Goal: Task Accomplishment & Management: Use online tool/utility

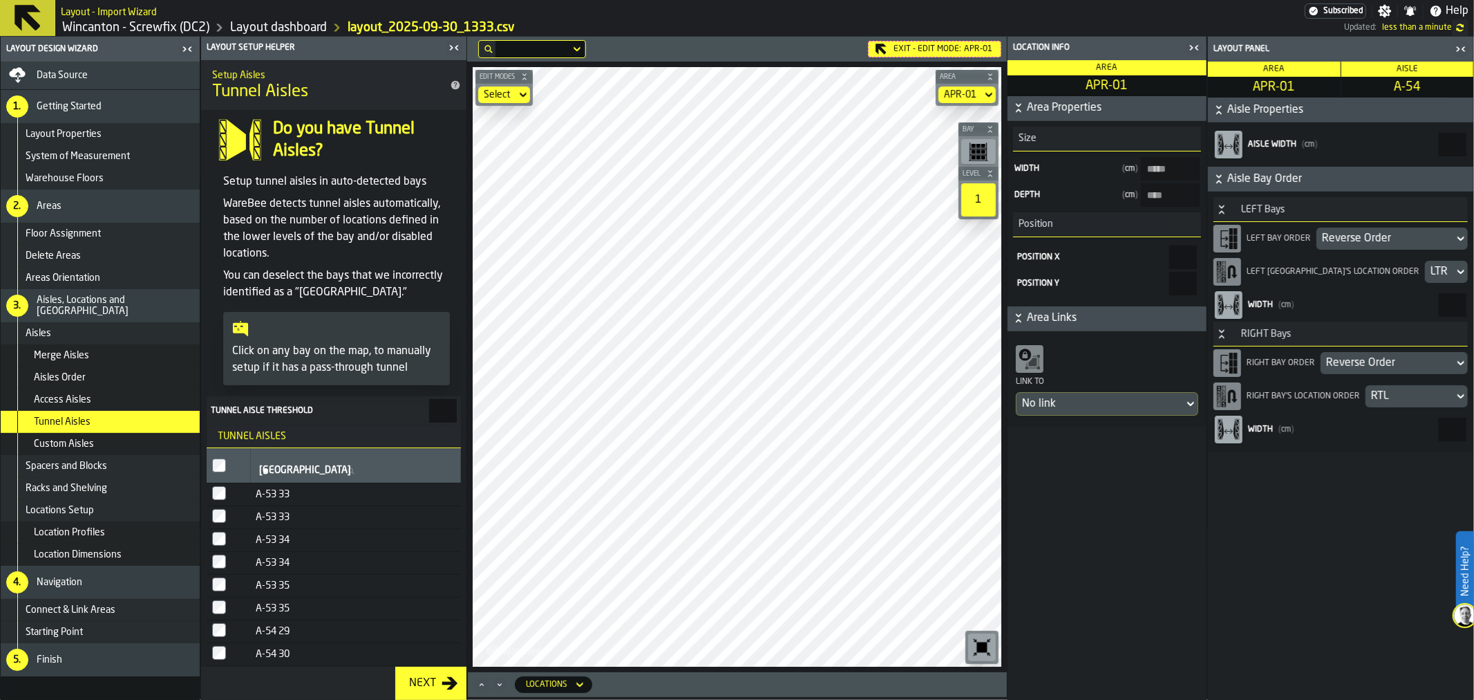
click at [973, 151] on rect "button-toolbar-undefined" at bounding box center [974, 151] width 4 height 3
click at [975, 197] on div "1" at bounding box center [979, 199] width 35 height 33
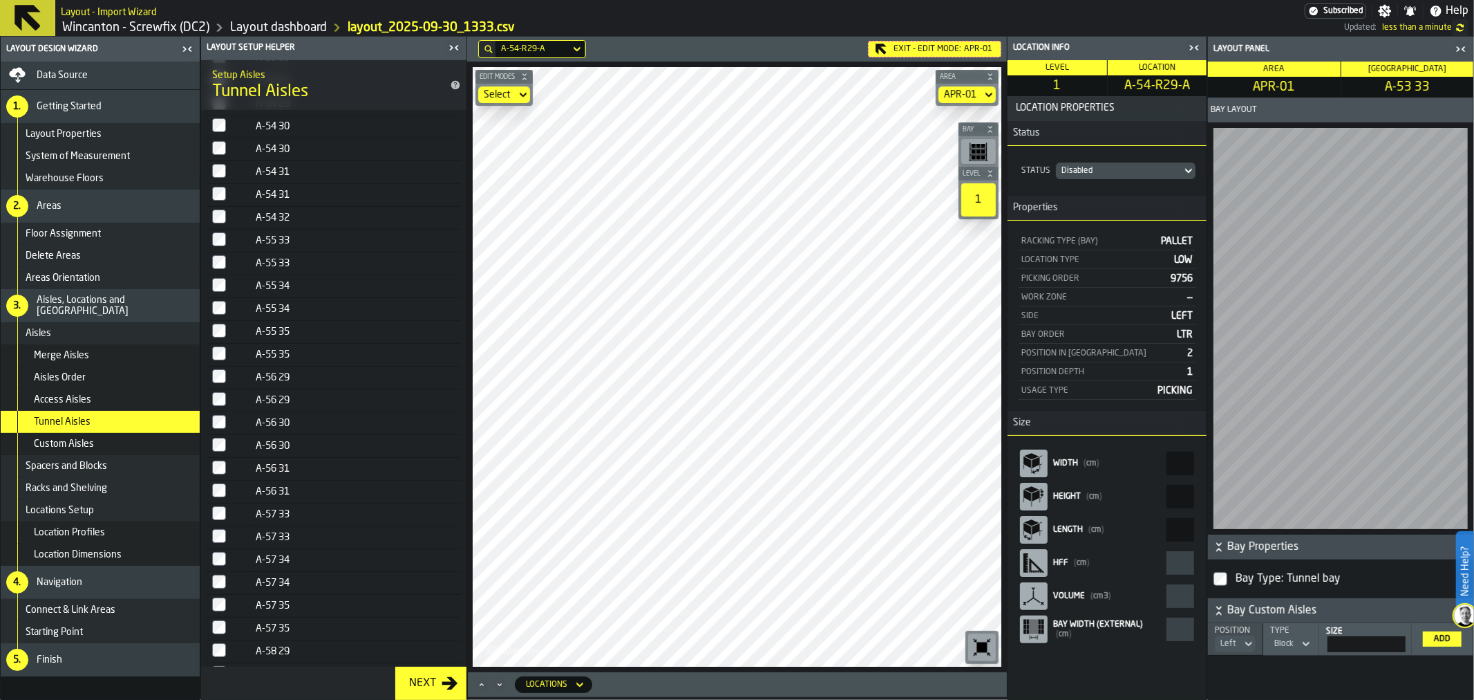
scroll to position [595, 0]
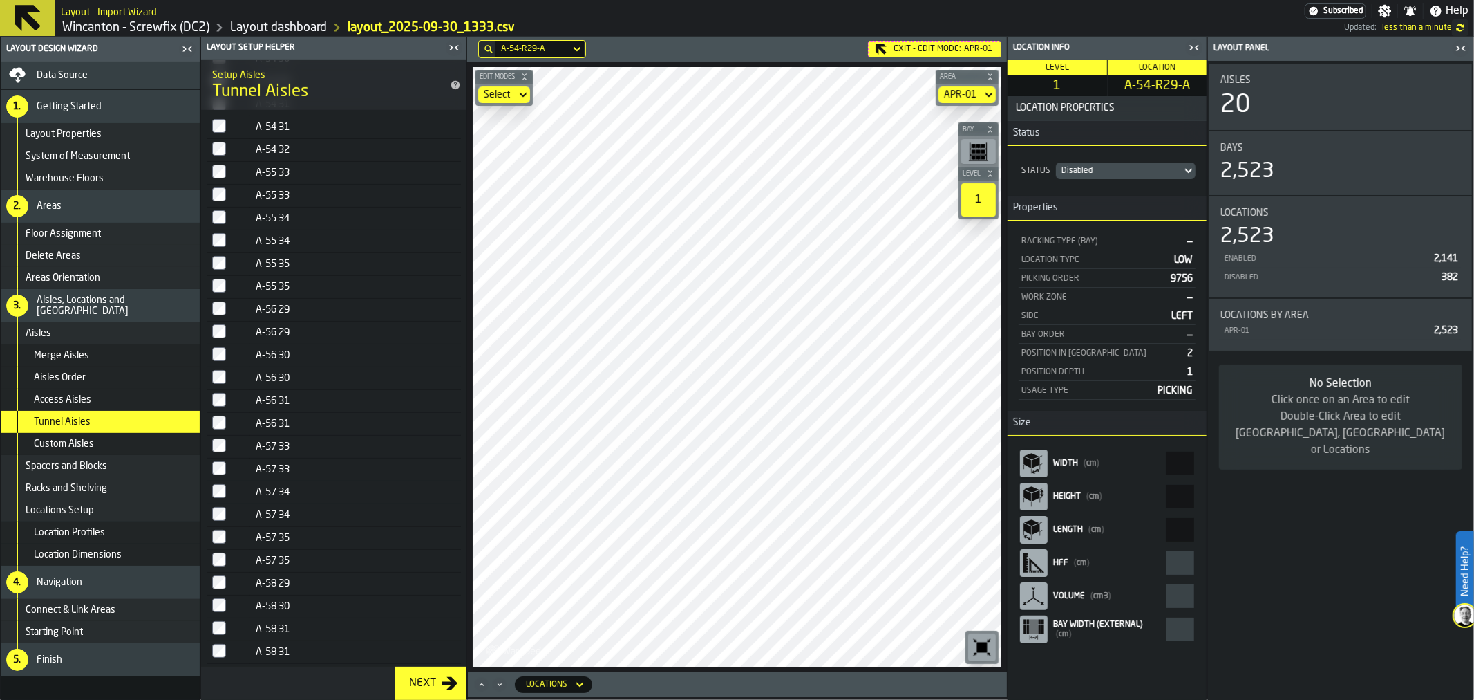
type input "*"
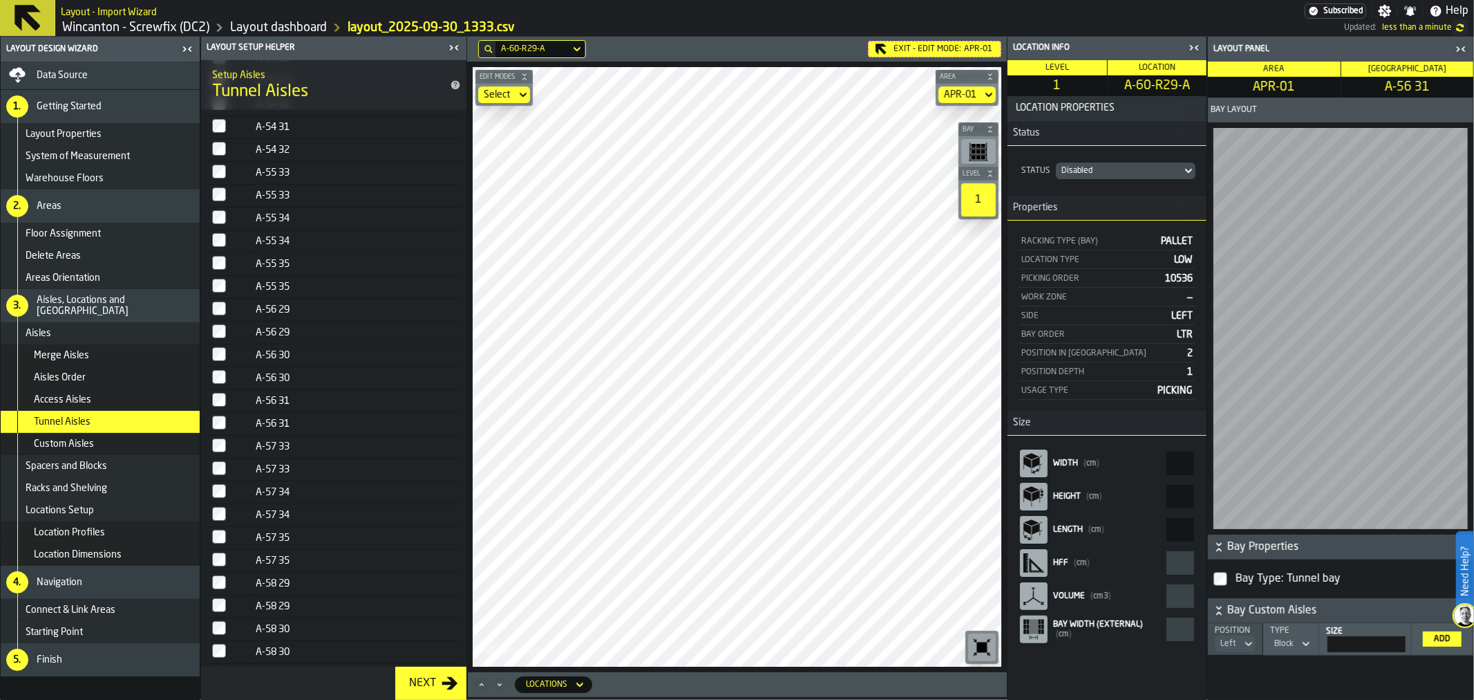
type input "*"
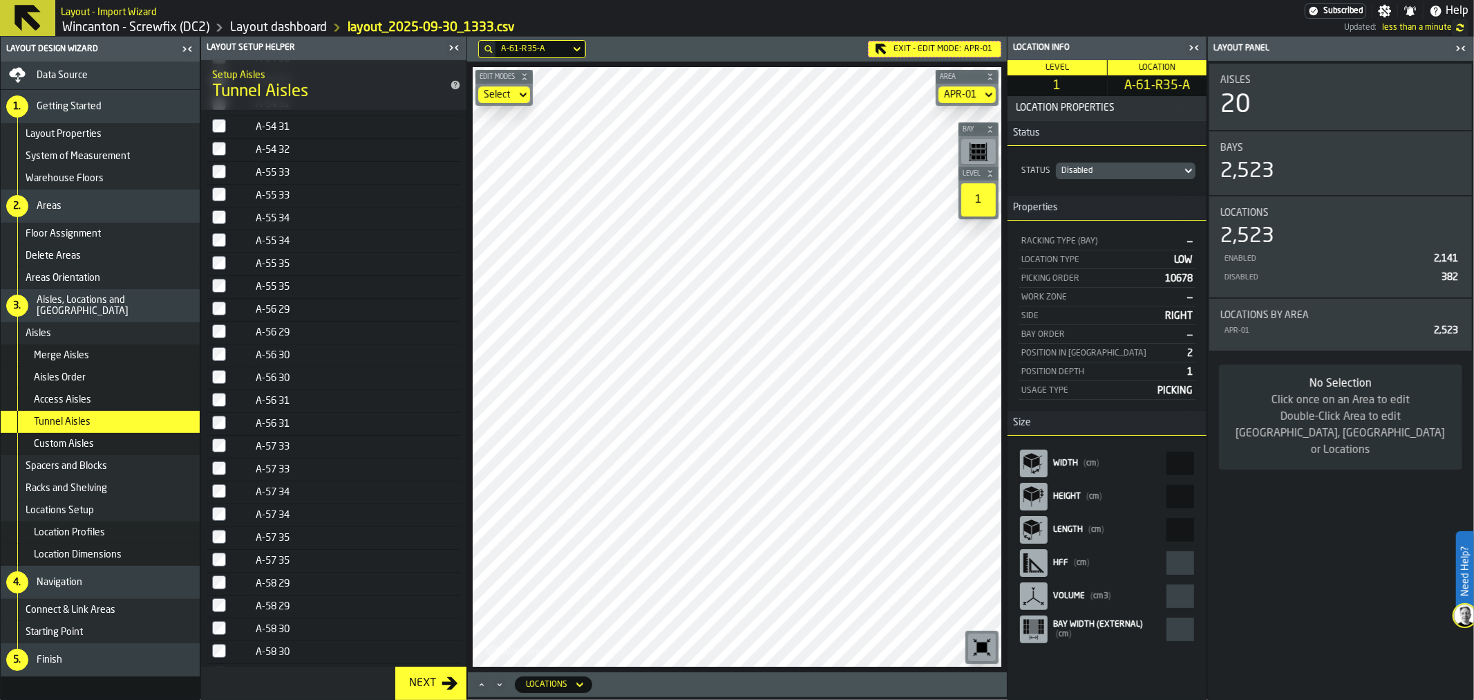
type input "*"
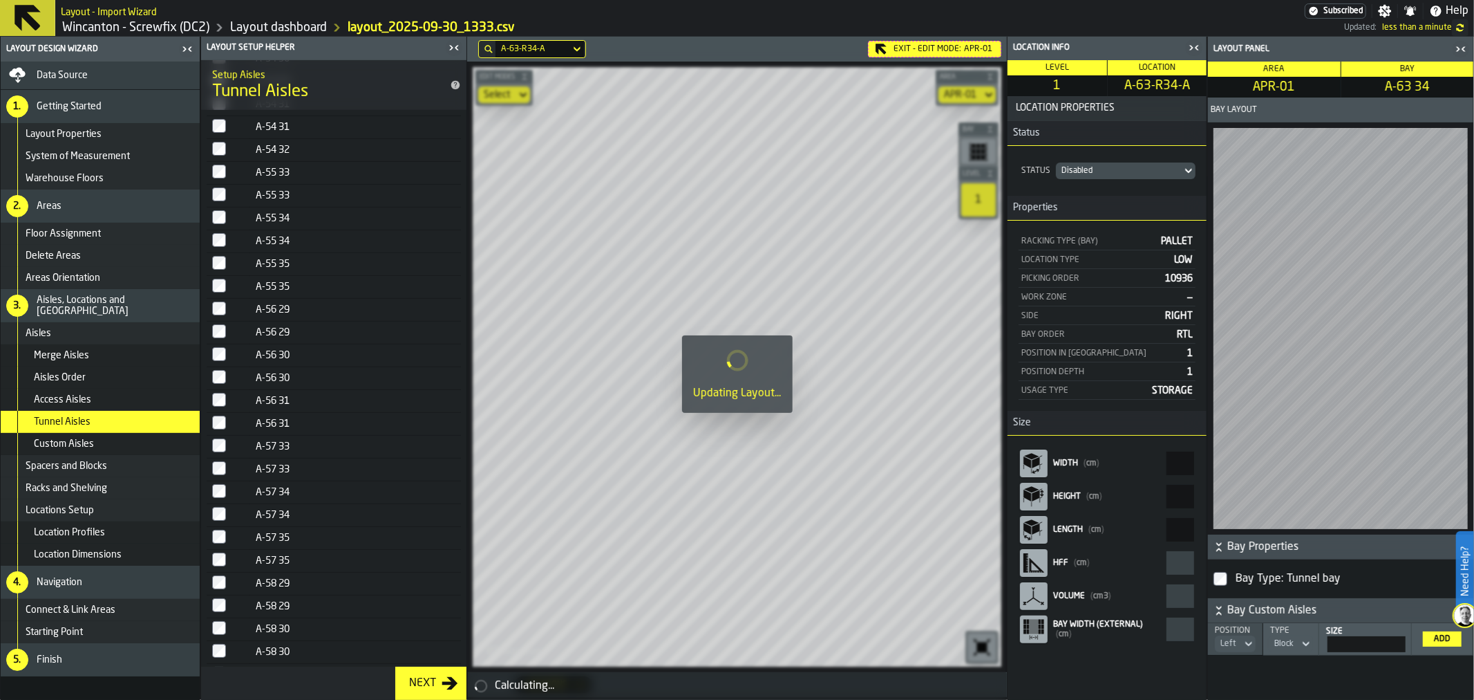
click at [1228, 575] on label "Bay Type: Tunnel bay" at bounding box center [1341, 579] width 254 height 28
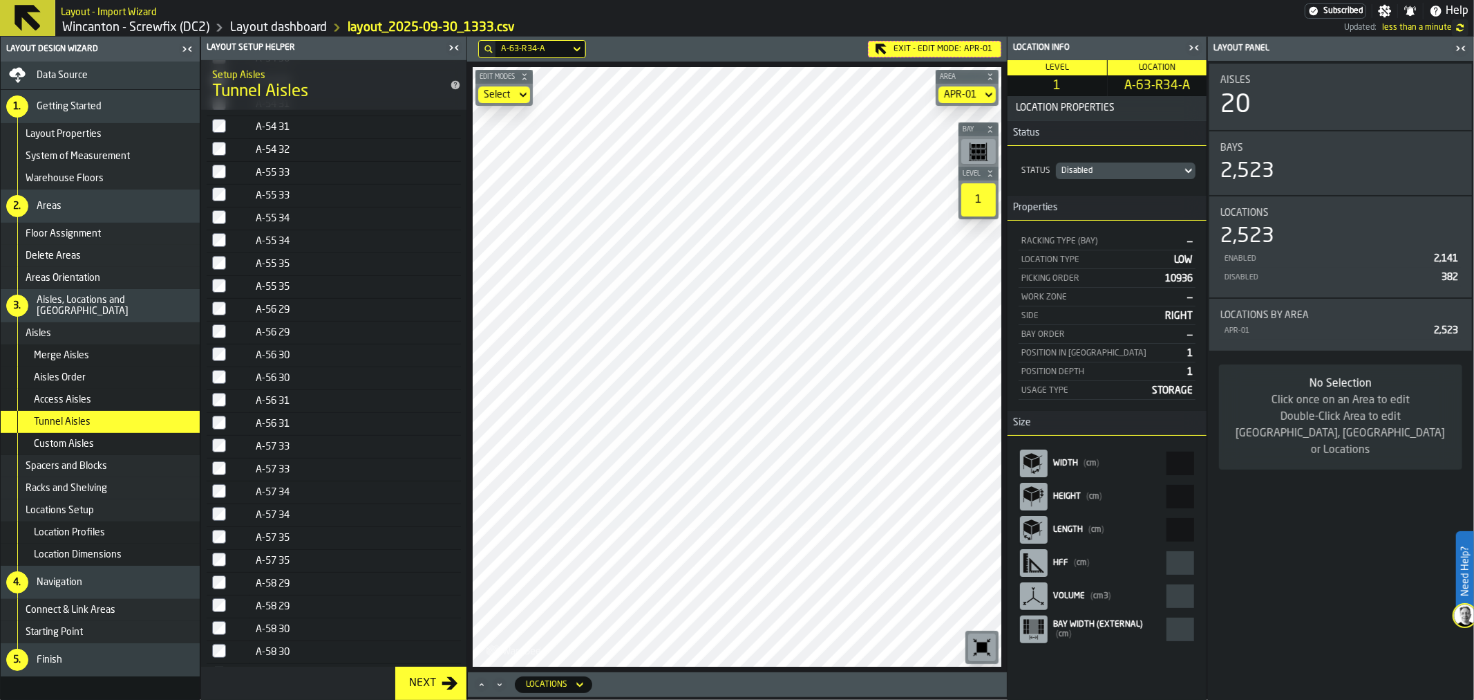
type input "*"
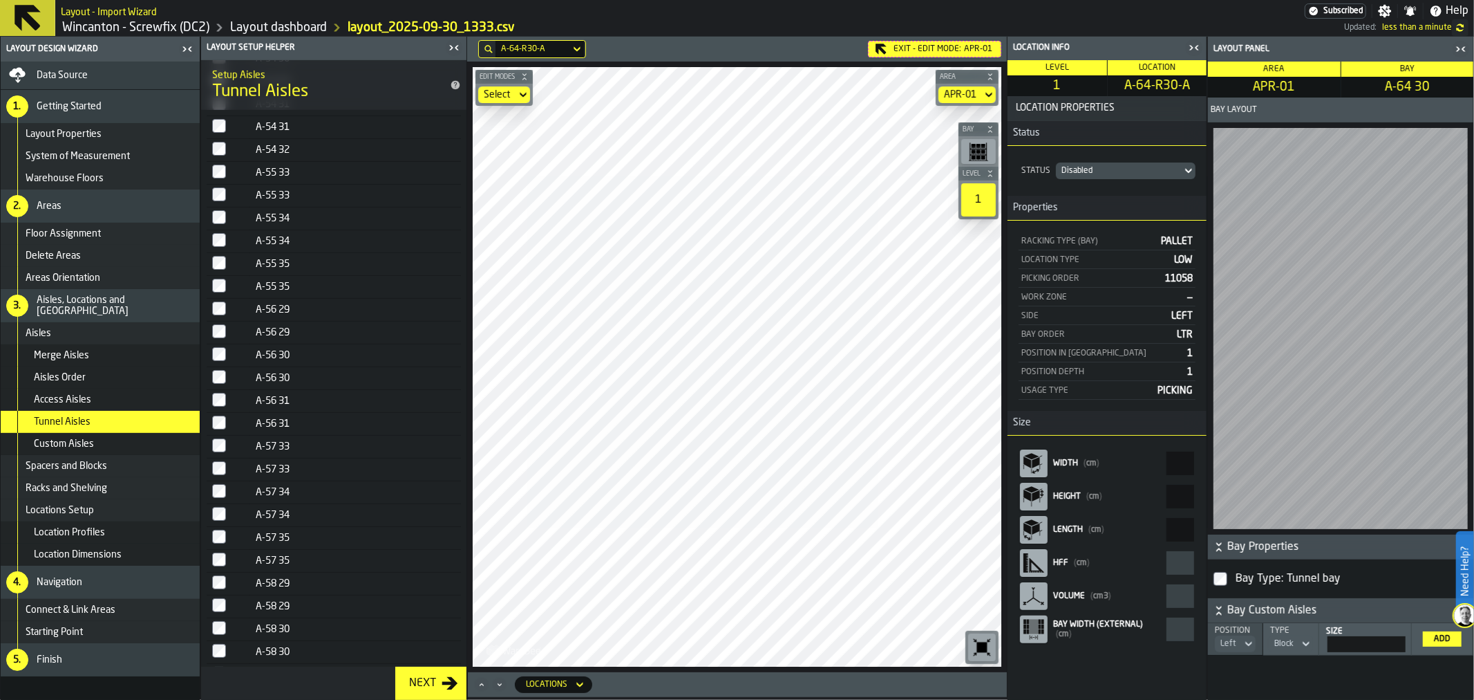
click at [1228, 572] on label "Bay Type: Tunnel bay" at bounding box center [1341, 579] width 254 height 28
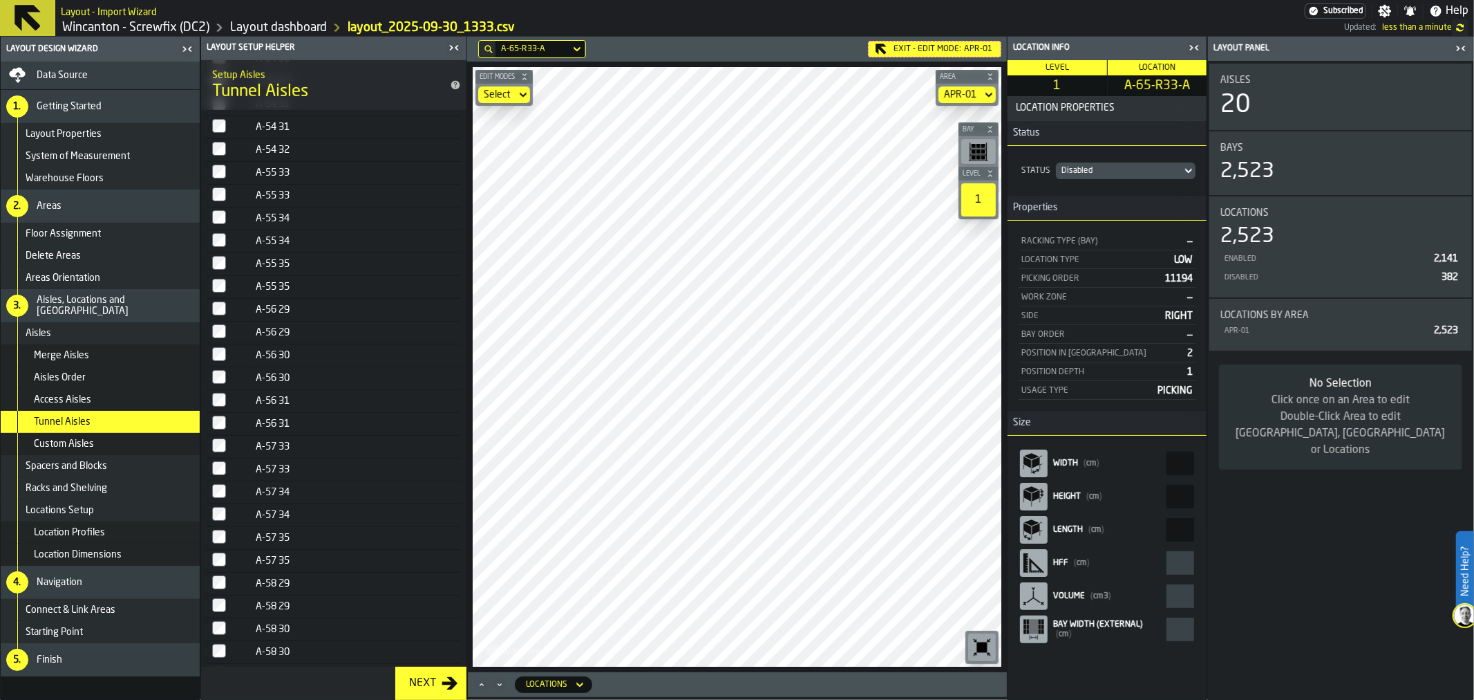
type input "*"
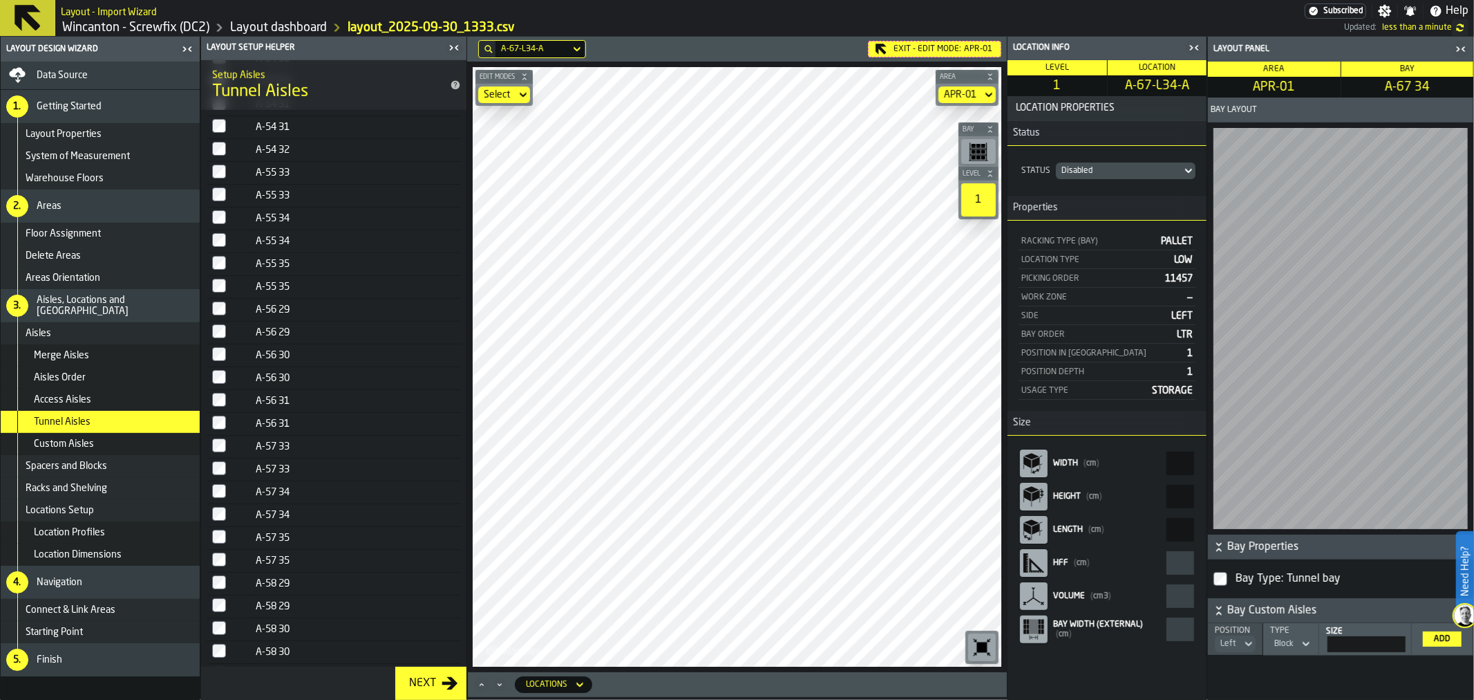
click at [1226, 584] on label "Bay Type: Tunnel bay" at bounding box center [1341, 579] width 254 height 28
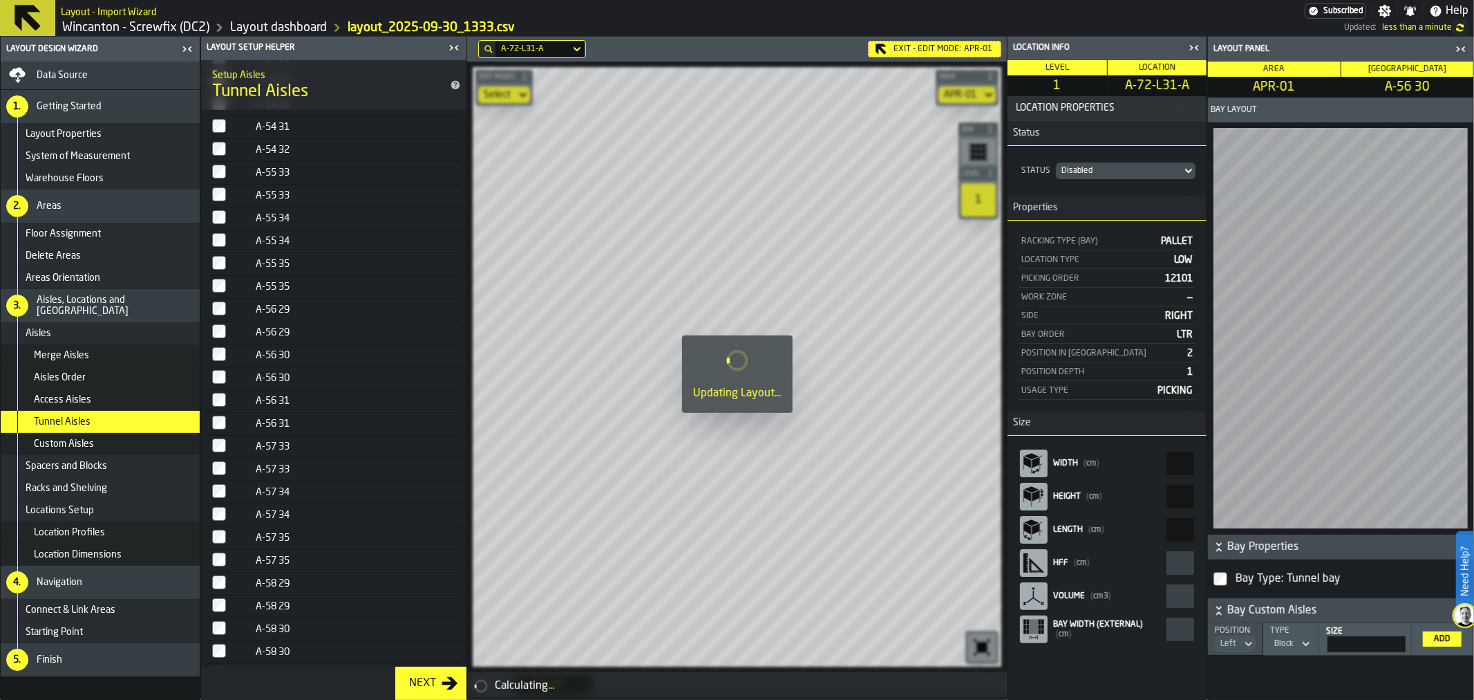
type input "*"
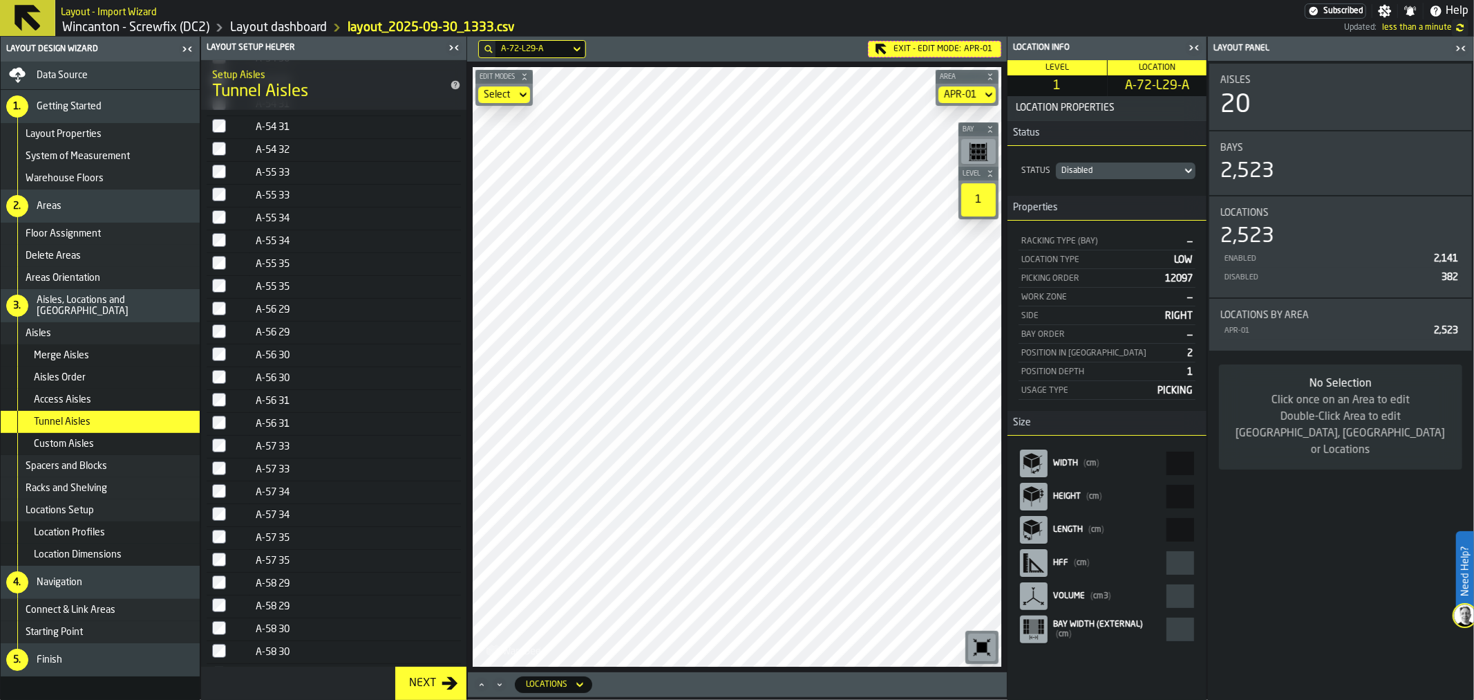
type input "*"
